Goal: Task Accomplishment & Management: Manage account settings

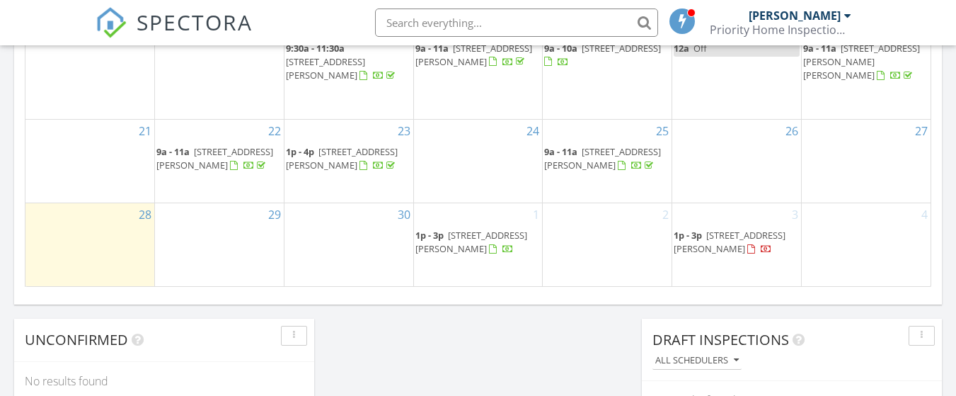
scroll to position [1030, 0]
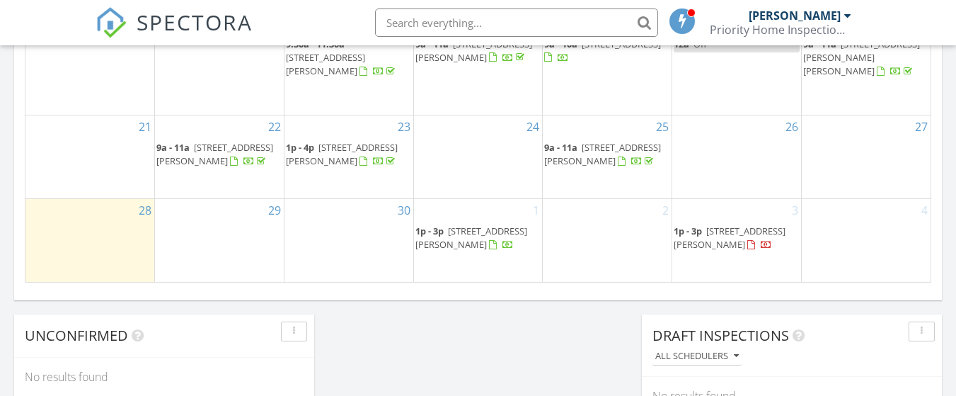
click at [760, 238] on span "39234 Timberlake Ct 9203, South Bethany 19930" at bounding box center [730, 237] width 112 height 26
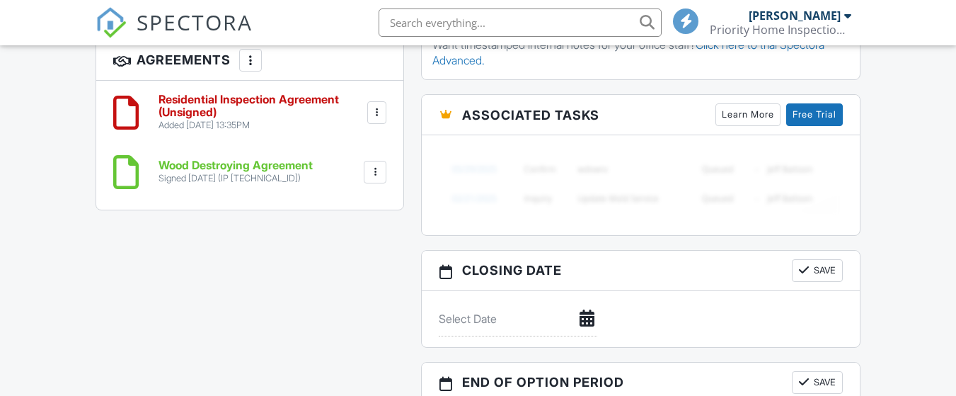
click at [382, 105] on div at bounding box center [377, 112] width 14 height 14
click at [379, 105] on div at bounding box center [377, 112] width 14 height 14
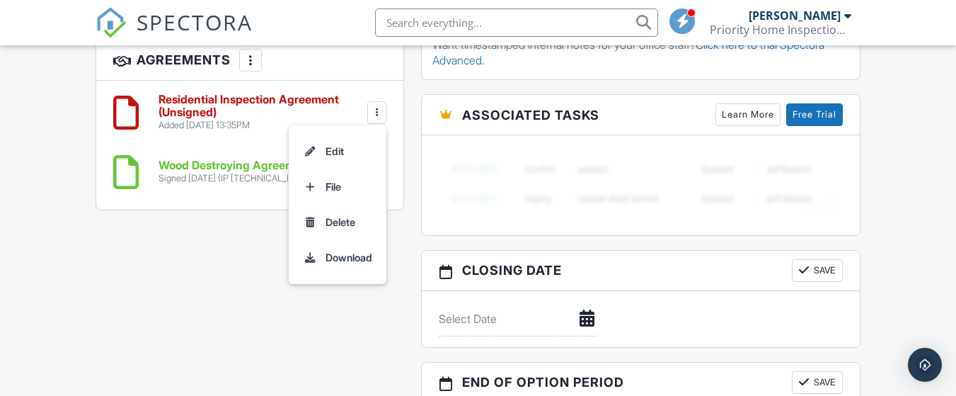
click at [229, 93] on h6 "Residential Inspection Agreement (Unsigned)" at bounding box center [261, 105] width 206 height 25
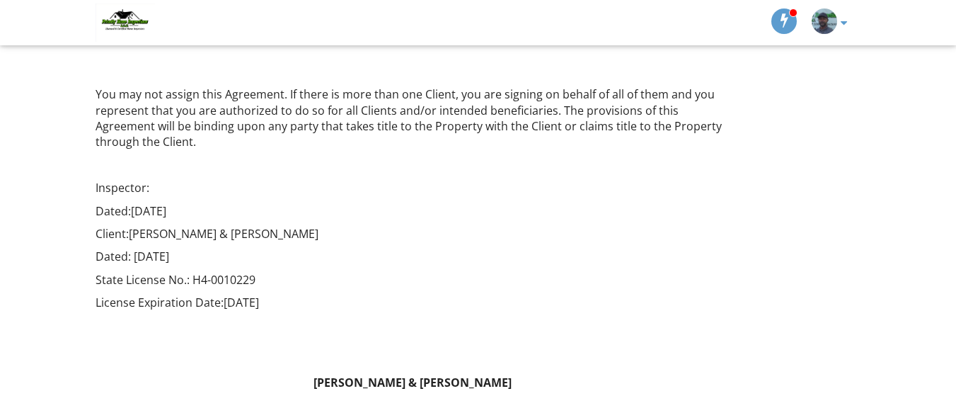
scroll to position [3335, 0]
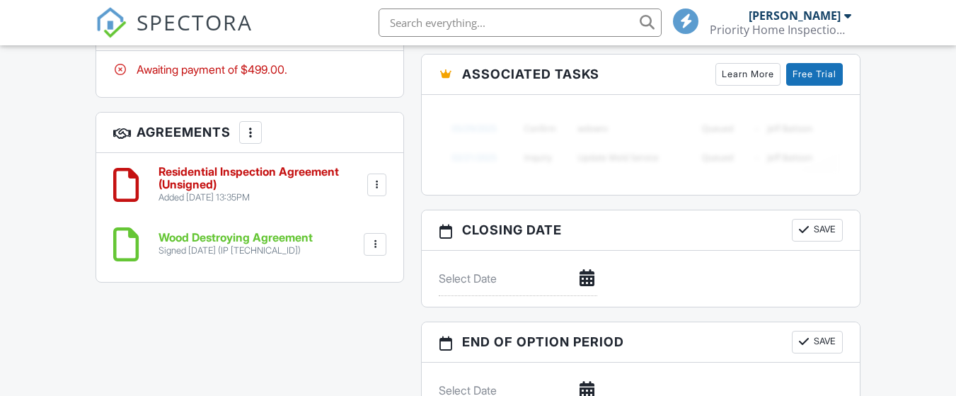
click at [376, 178] on div at bounding box center [377, 185] width 14 height 14
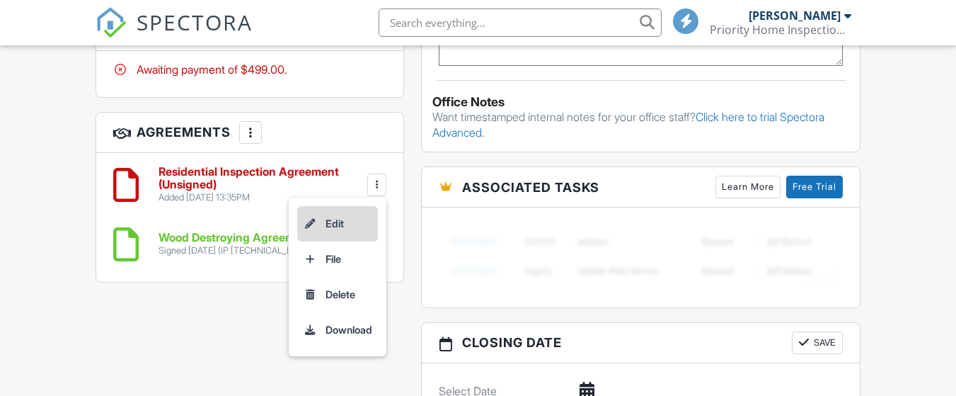
scroll to position [1228, 0]
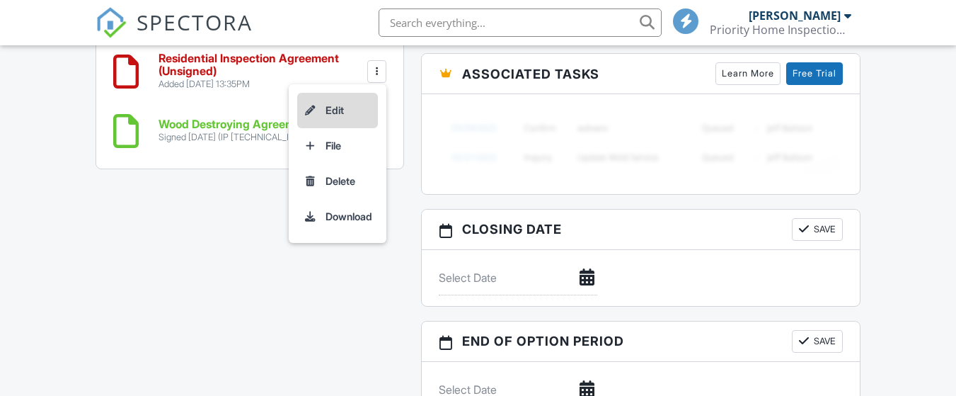
click at [342, 93] on li "Edit" at bounding box center [337, 110] width 81 height 35
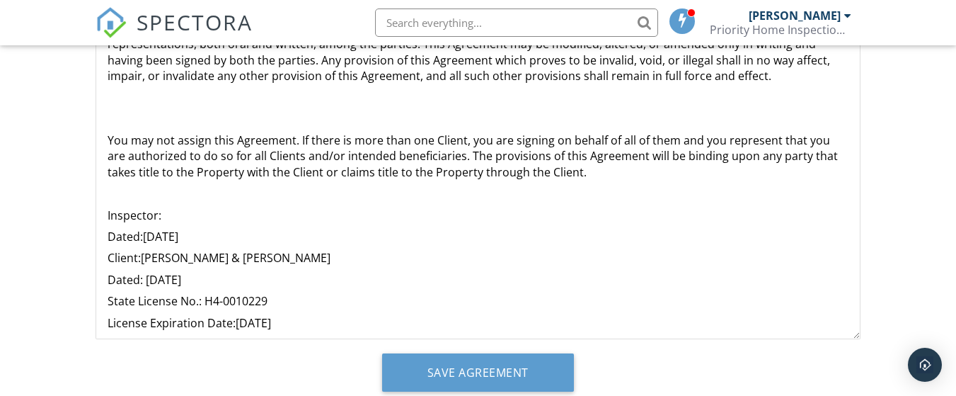
scroll to position [2575, 0]
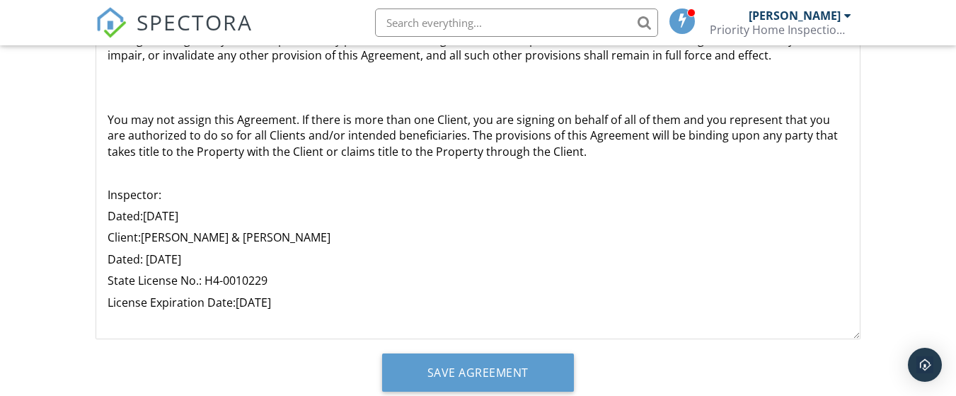
click at [278, 294] on p "License Expiration Date:08/31/25" at bounding box center [478, 302] width 741 height 16
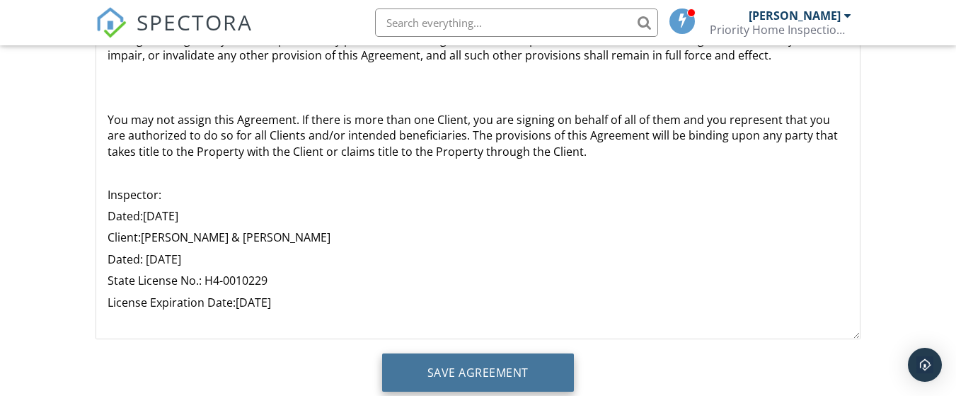
click at [447, 367] on input "Save Agreement" at bounding box center [478, 372] width 192 height 38
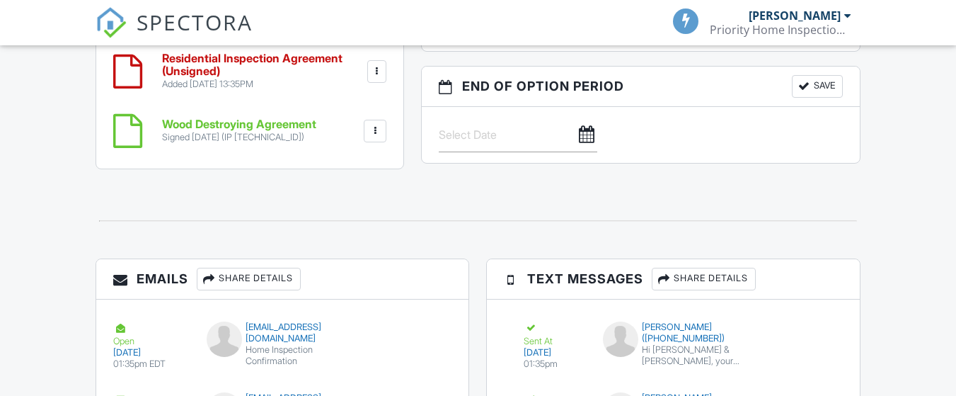
scroll to position [1228, 0]
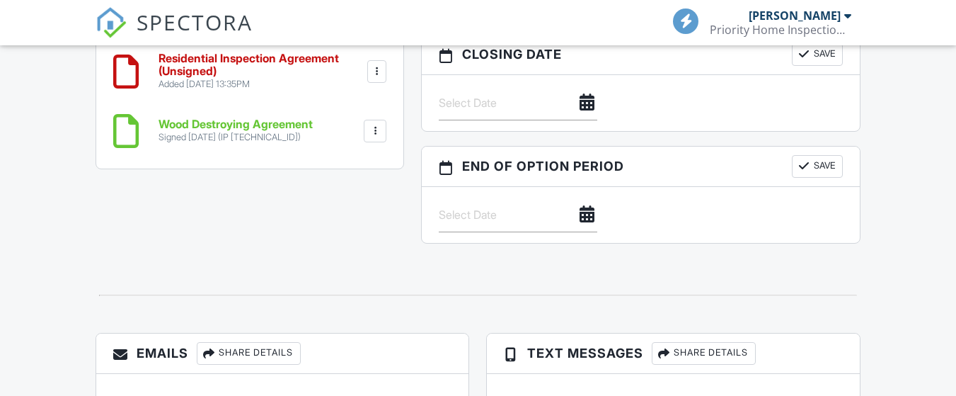
click at [258, 131] on h6 "Wood Destroying Agreement" at bounding box center [235, 124] width 154 height 13
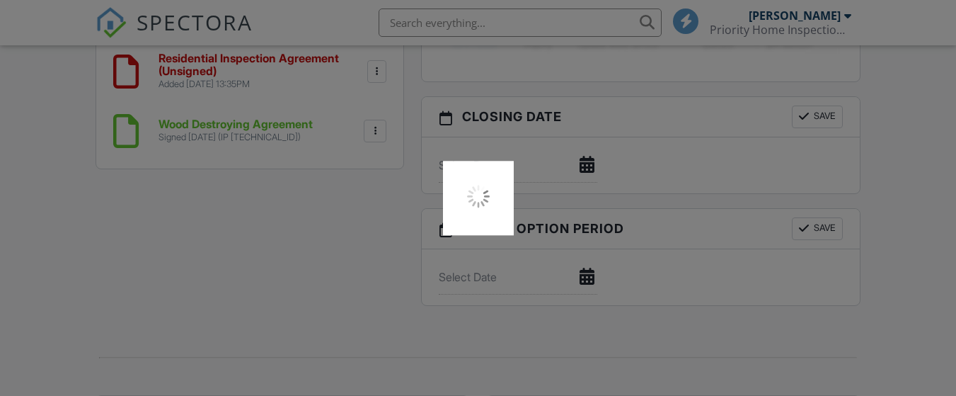
scroll to position [1111, 0]
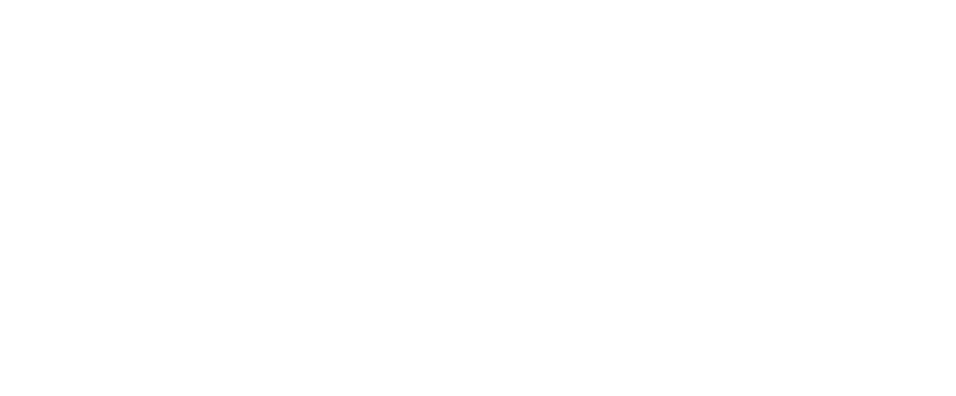
scroll to position [1111, 0]
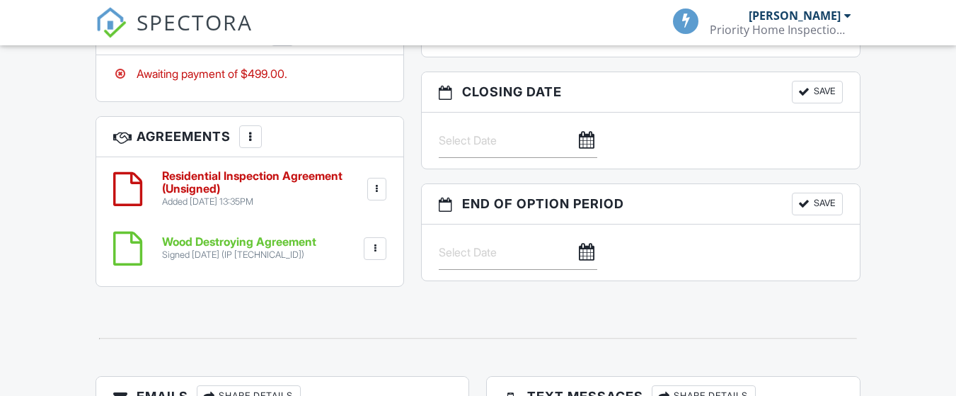
click at [278, 170] on h6 "Residential Inspection Agreement (Unsigned)" at bounding box center [263, 182] width 202 height 25
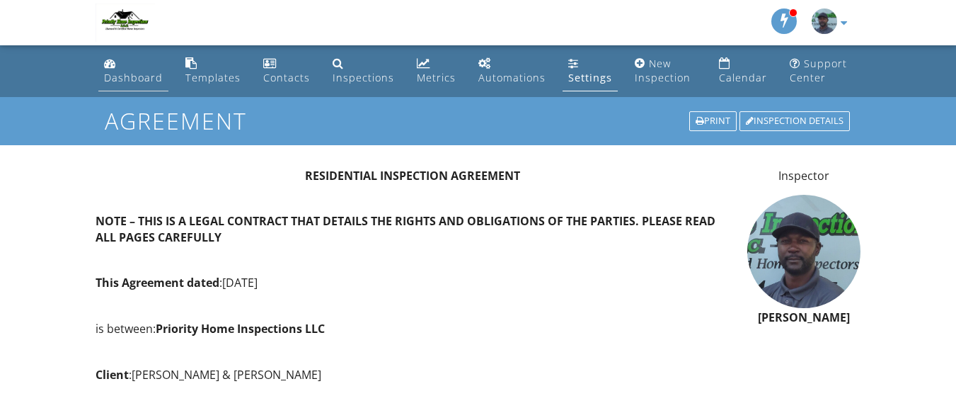
click at [129, 71] on div "Dashboard" at bounding box center [133, 77] width 59 height 13
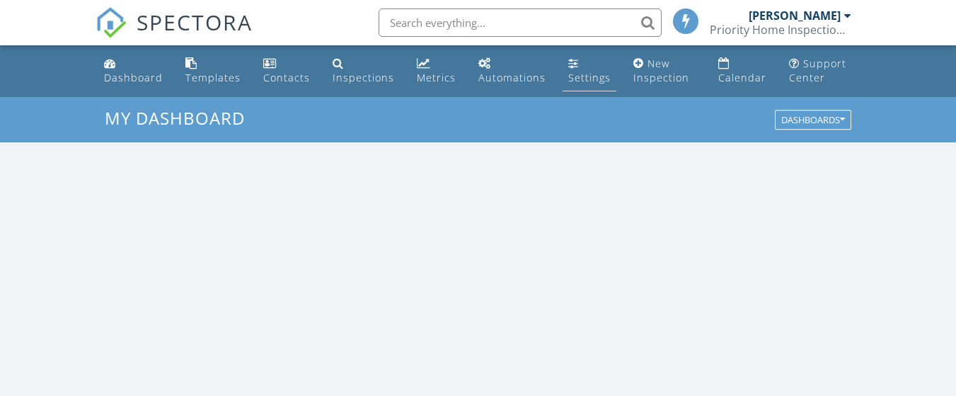
scroll to position [1310, 978]
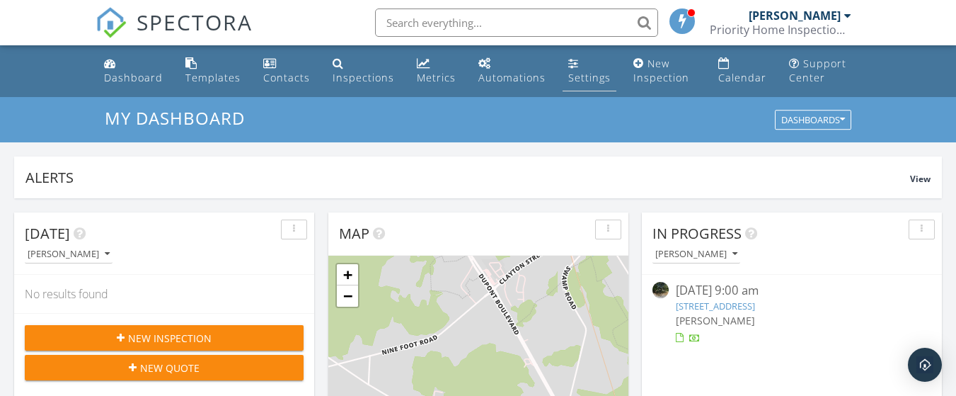
click at [582, 76] on div "Settings" at bounding box center [589, 77] width 42 height 13
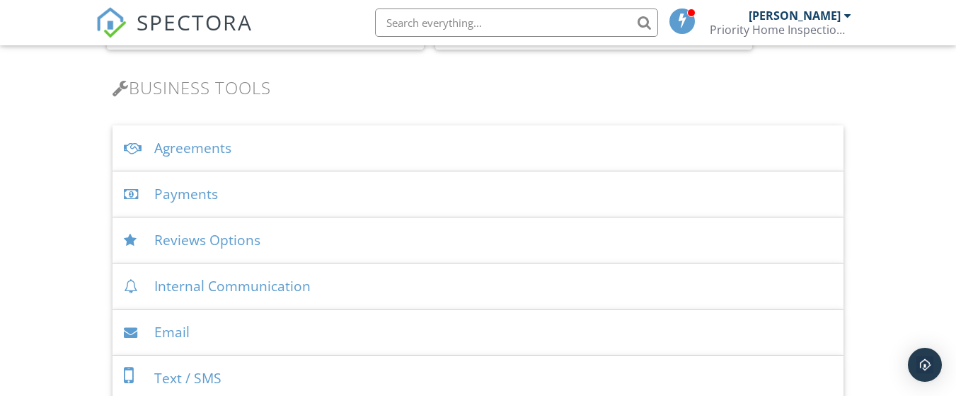
scroll to position [468, 0]
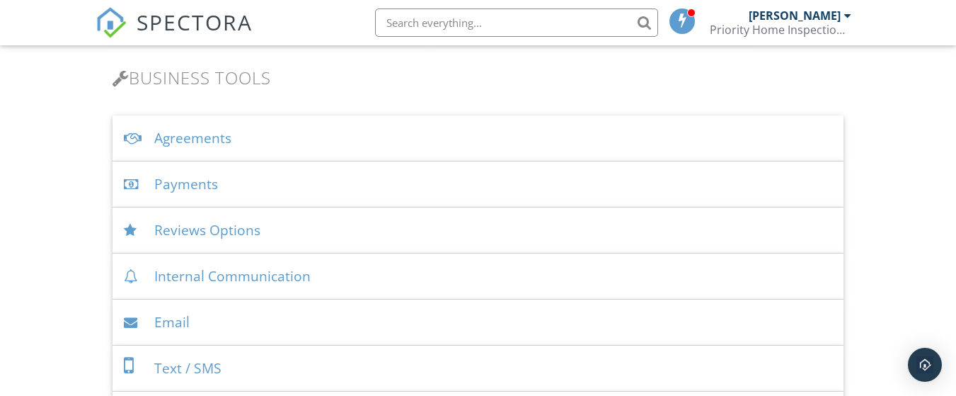
click at [190, 139] on div "Agreements" at bounding box center [477, 138] width 731 height 46
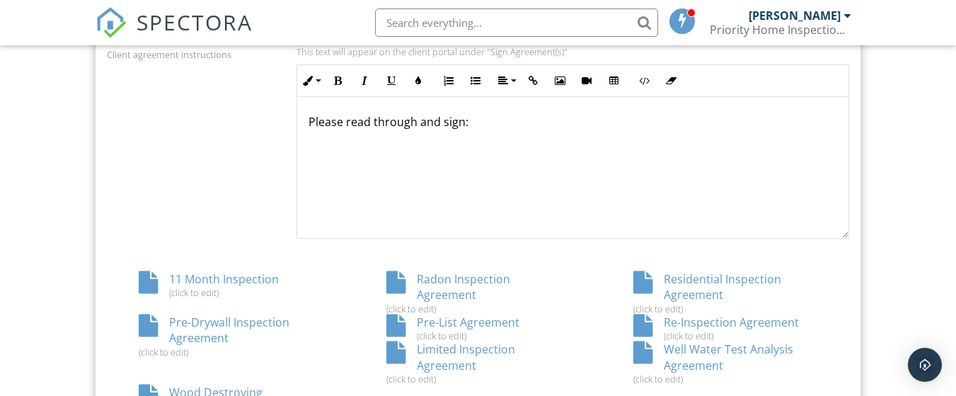
scroll to position [1, 0]
click at [707, 280] on div "Residential Inspection Agreement (click to edit)" at bounding box center [725, 292] width 248 height 43
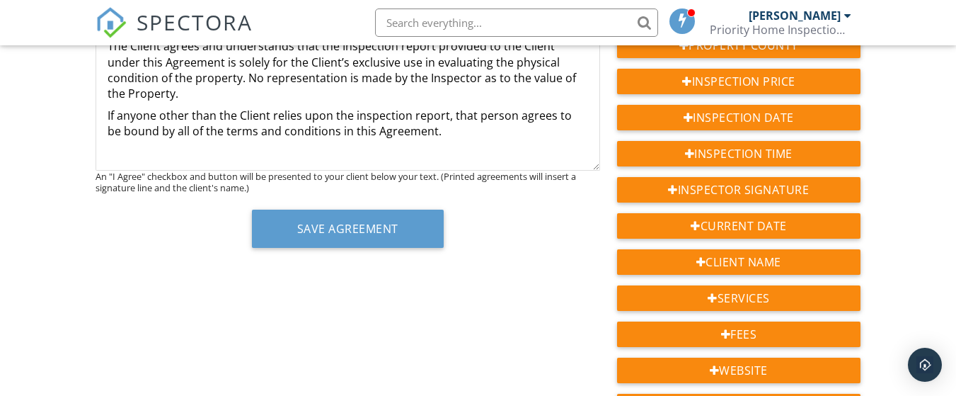
scroll to position [3871, 0]
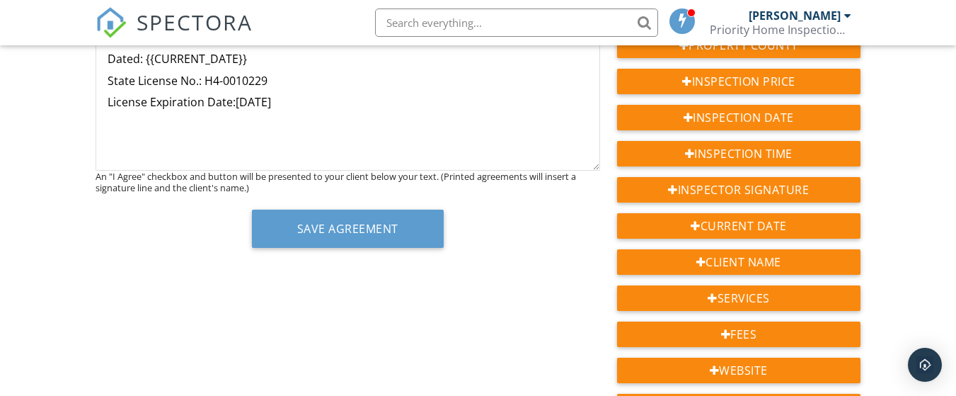
click at [289, 98] on p "License Expiration Date:[DATE]" at bounding box center [348, 102] width 480 height 16
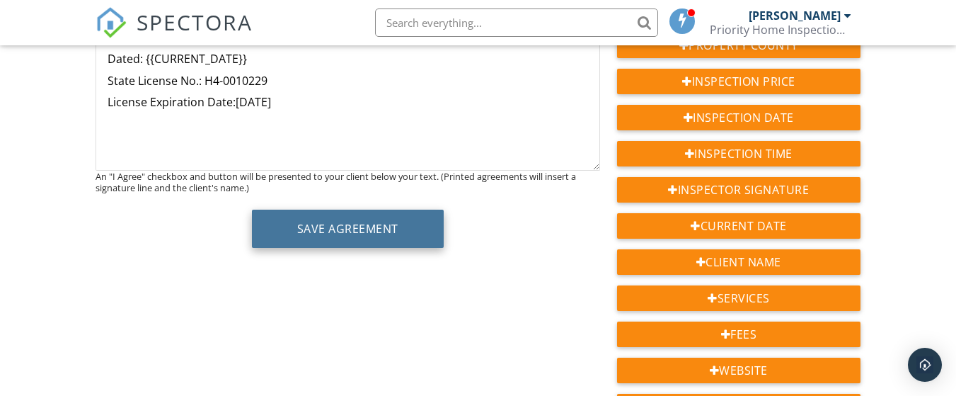
click at [302, 219] on button "Save Agreement" at bounding box center [348, 228] width 192 height 38
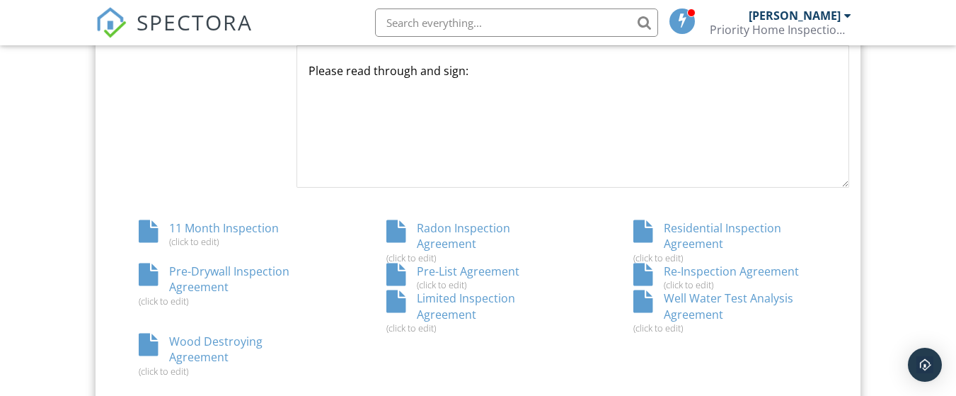
scroll to position [732, 0]
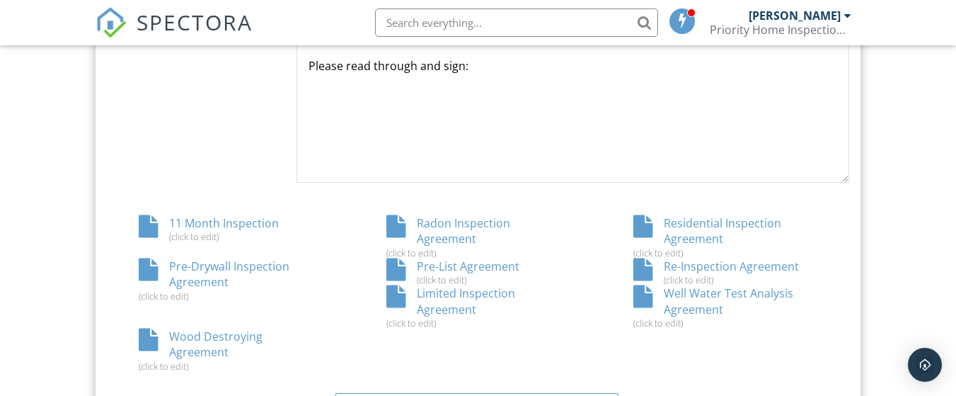
click at [700, 267] on div "Re-Inspection Agreement (click to edit)" at bounding box center [725, 271] width 248 height 27
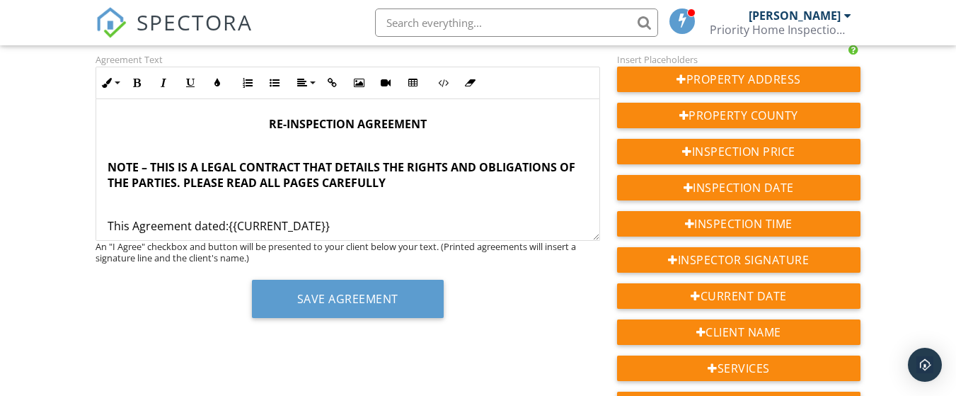
scroll to position [2220, 0]
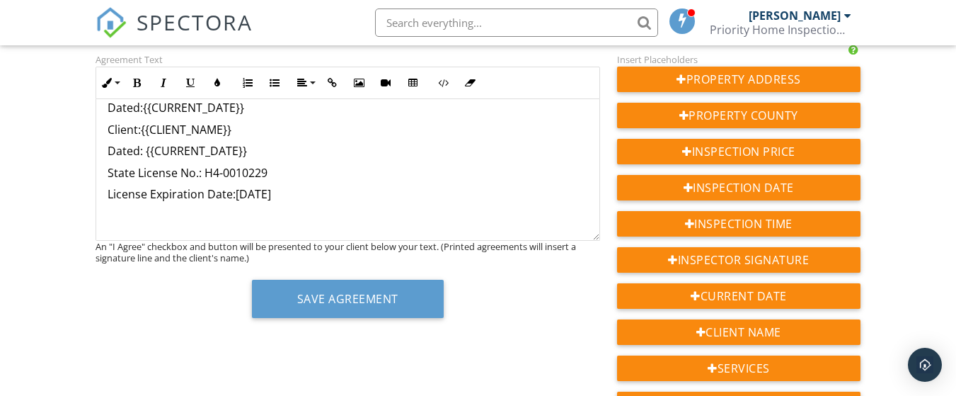
click at [289, 200] on p "License Expiration Date:08/31/25" at bounding box center [348, 194] width 480 height 16
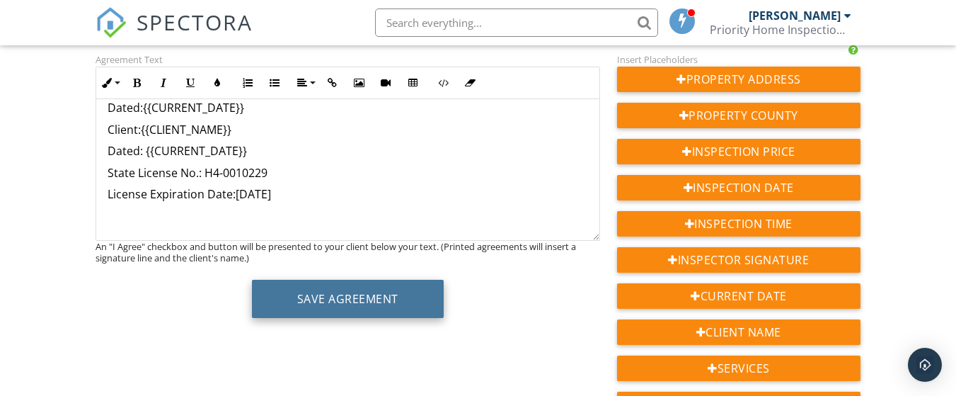
click at [308, 300] on button "Save Agreement" at bounding box center [348, 298] width 192 height 38
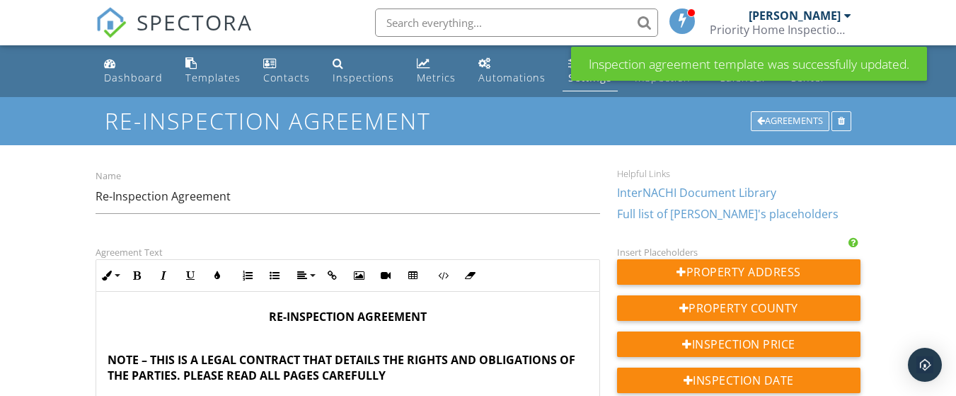
click at [776, 125] on div "Agreements" at bounding box center [790, 121] width 79 height 20
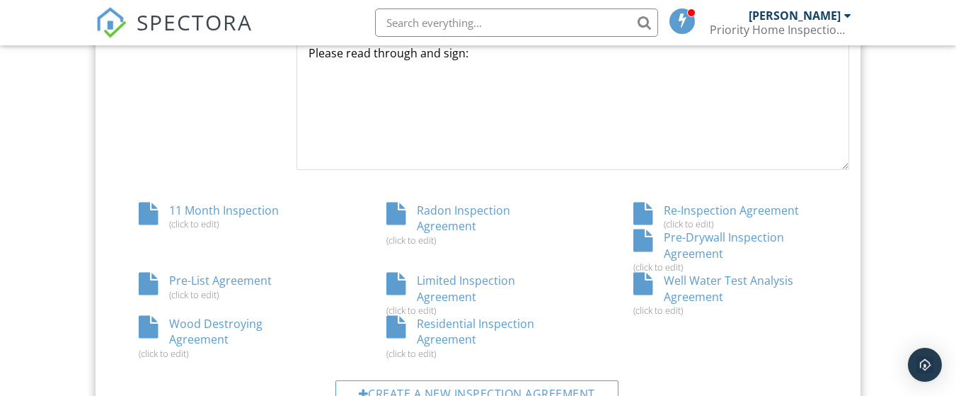
scroll to position [756, 0]
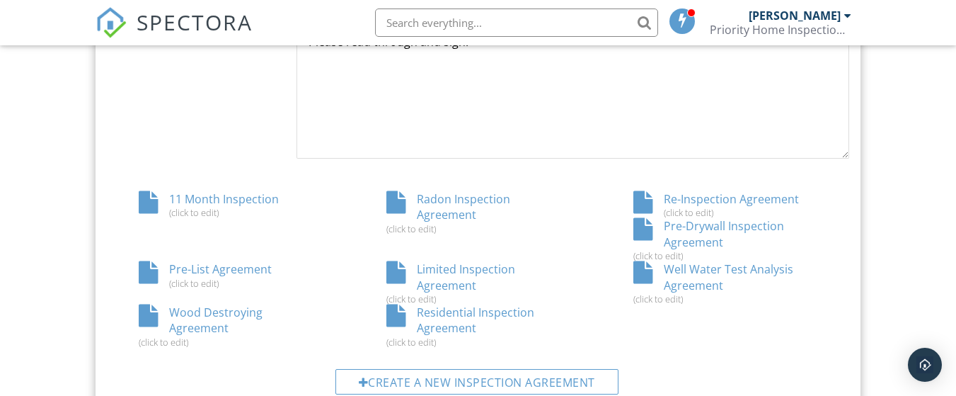
click at [451, 314] on div "Residential Inspection Agreement (click to edit)" at bounding box center [478, 325] width 248 height 43
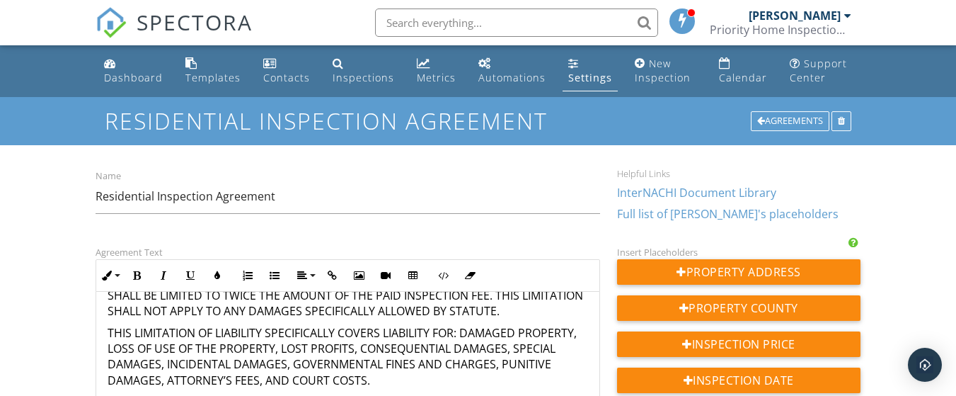
scroll to position [2068, 0]
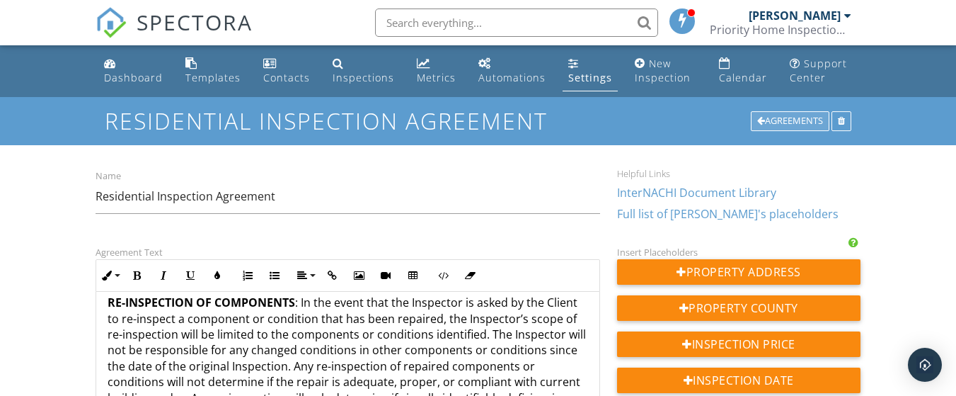
click at [779, 113] on div "Agreements" at bounding box center [790, 121] width 79 height 20
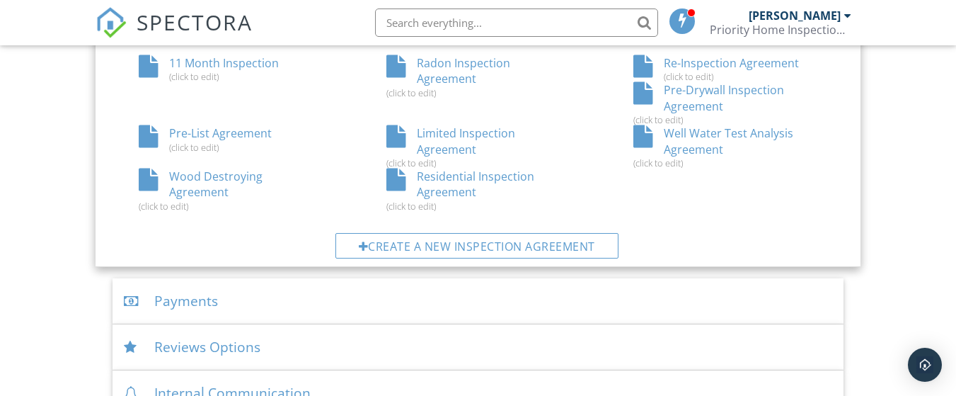
scroll to position [835, 0]
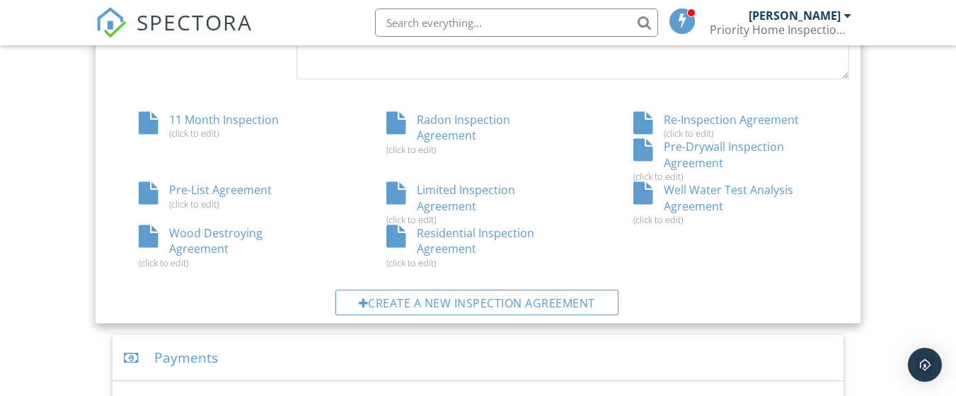
click at [709, 146] on div "Pre-Drywall Inspection Agreement (click to edit)" at bounding box center [725, 160] width 248 height 43
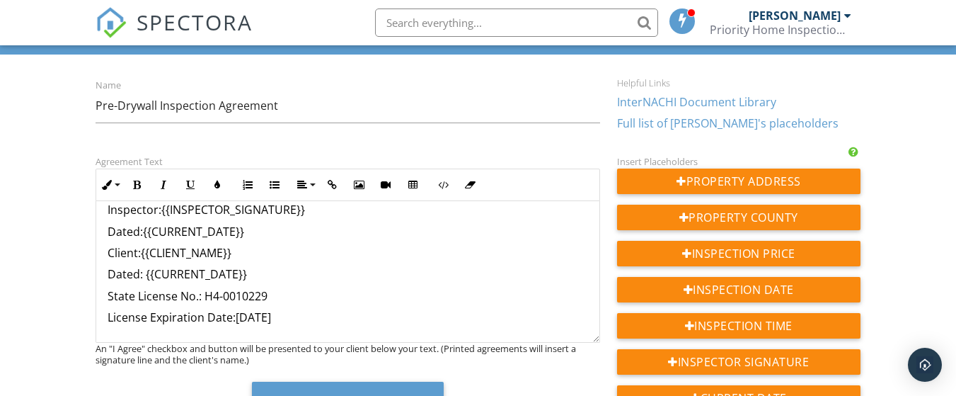
scroll to position [105, 0]
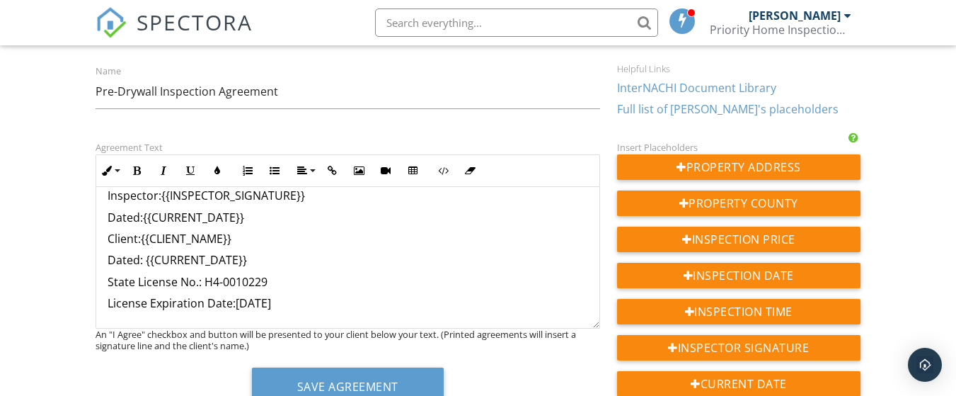
click at [307, 304] on p "License Expiration Date:08/31/25" at bounding box center [348, 303] width 480 height 16
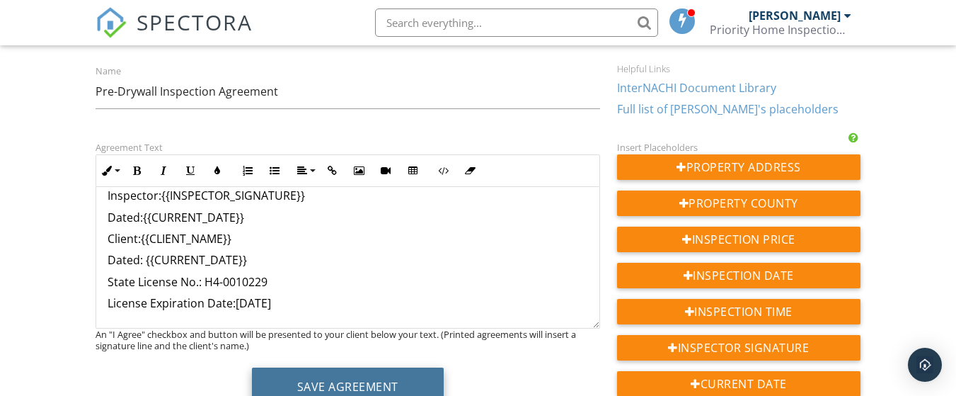
click at [327, 375] on button "Save Agreement" at bounding box center [348, 386] width 192 height 38
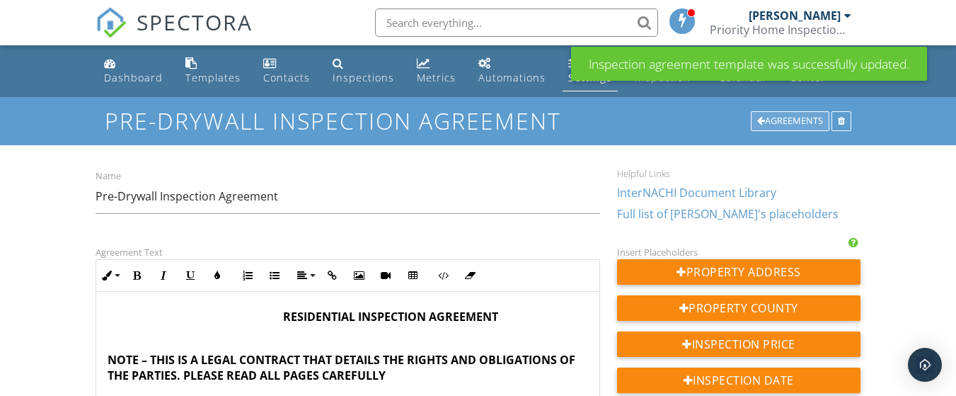
click at [772, 116] on div "Agreements" at bounding box center [790, 121] width 79 height 20
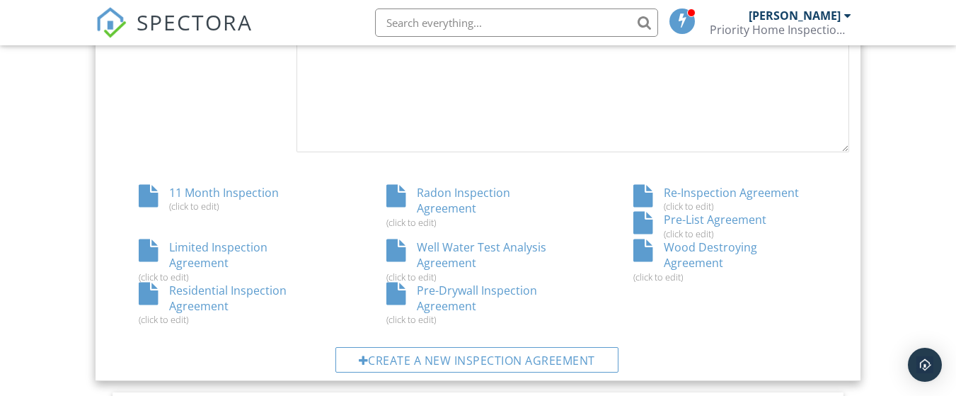
scroll to position [768, 0]
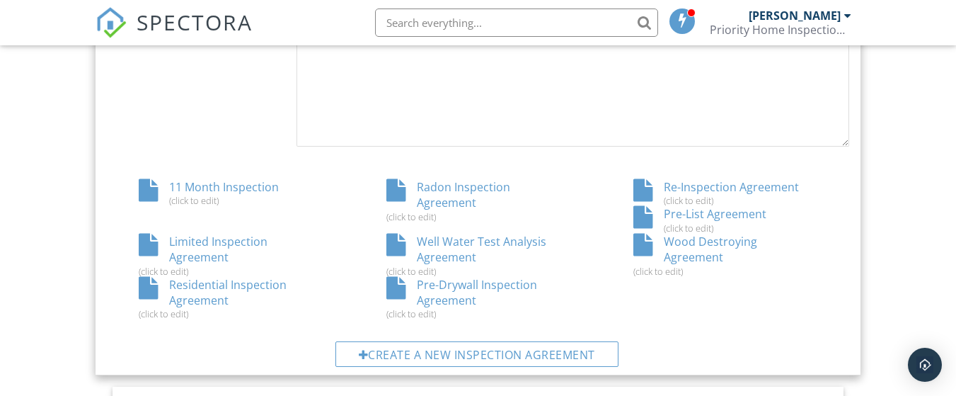
click at [240, 185] on div "11 Month Inspection (click to edit)" at bounding box center [231, 192] width 248 height 27
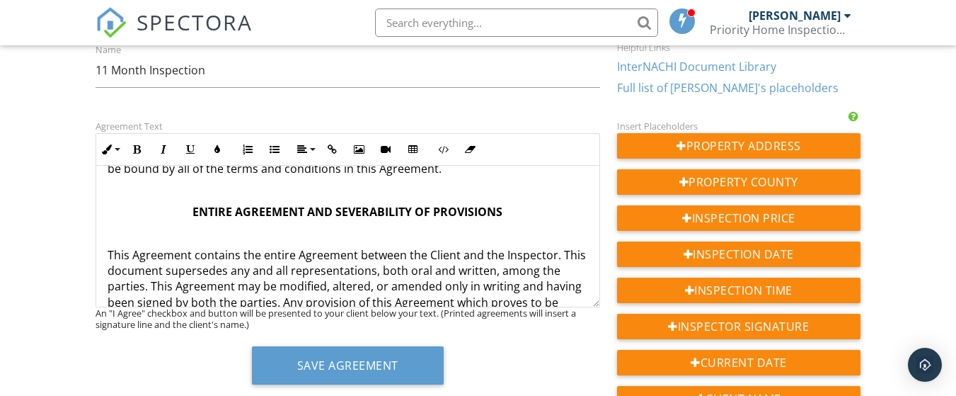
scroll to position [3850, 0]
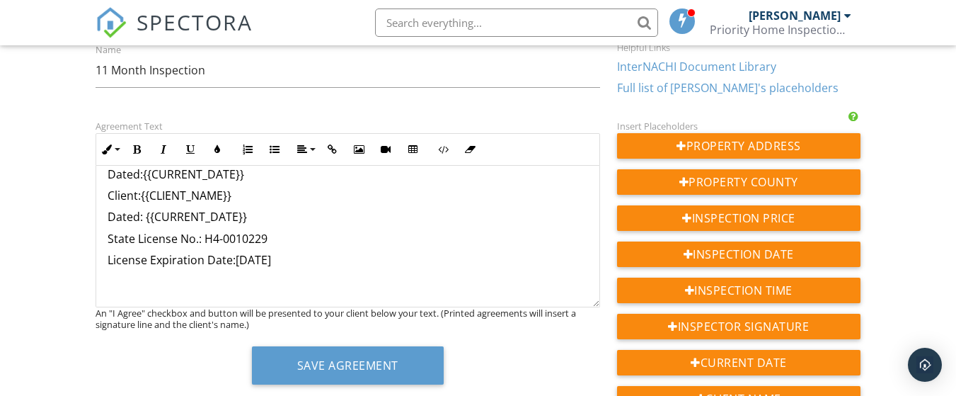
click at [293, 254] on p "License Expiration Date:[DATE]" at bounding box center [348, 260] width 480 height 16
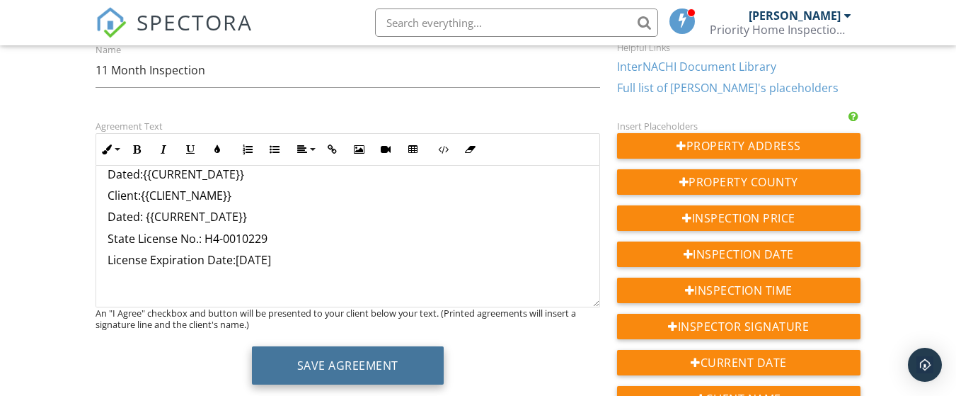
click at [333, 353] on button "Save Agreement" at bounding box center [348, 365] width 192 height 38
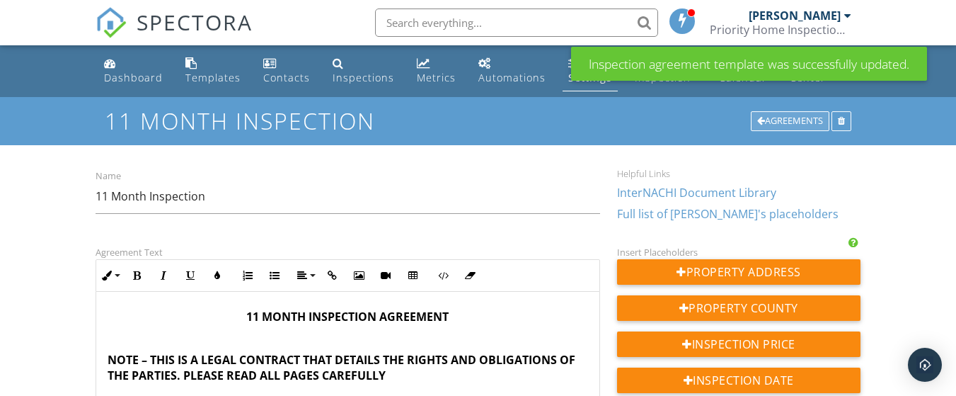
click at [780, 120] on div "Agreements" at bounding box center [790, 121] width 79 height 20
